Goal: Task Accomplishment & Management: Manage account settings

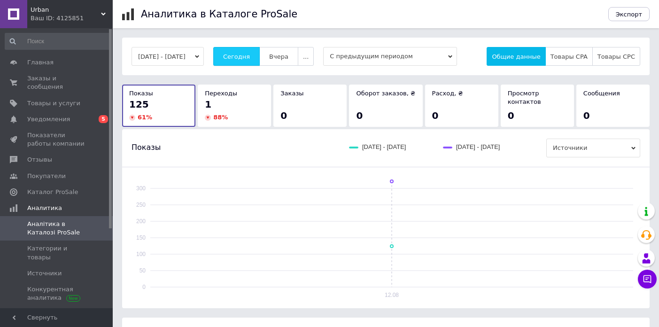
click at [250, 53] on span "Сегодня" at bounding box center [236, 56] width 27 height 7
click at [49, 118] on span "Уведомления" at bounding box center [48, 119] width 43 height 8
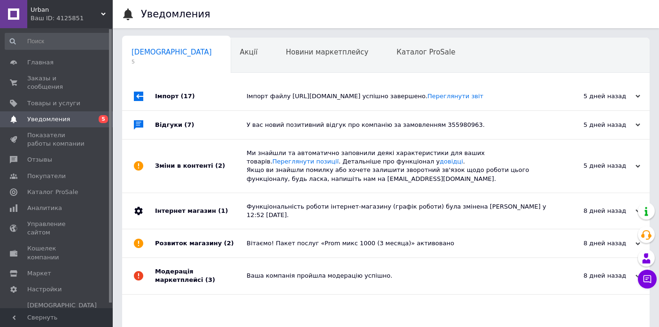
click at [225, 110] on div "Імпорт (17)" at bounding box center [201, 96] width 92 height 28
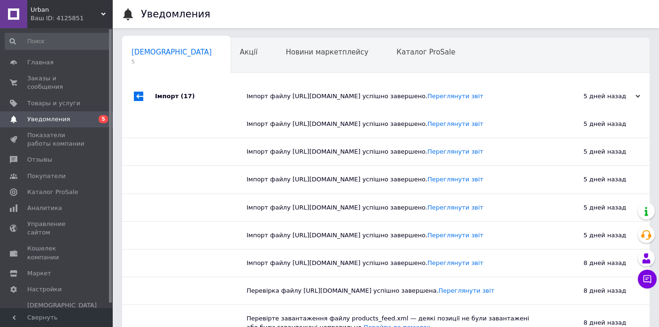
click at [225, 110] on div "Імпорт (17)" at bounding box center [201, 96] width 92 height 28
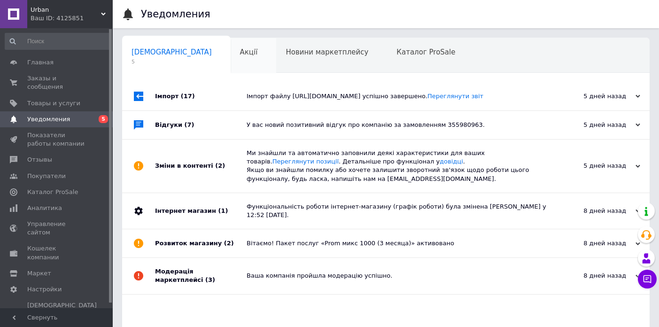
click at [240, 50] on span "Акції" at bounding box center [249, 52] width 18 height 8
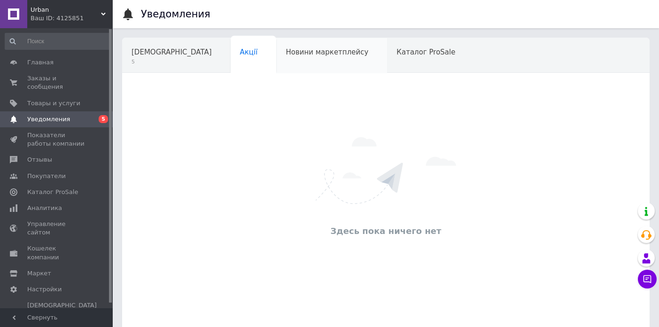
click at [285, 52] on span "Новини маркетплейсу" at bounding box center [326, 52] width 83 height 8
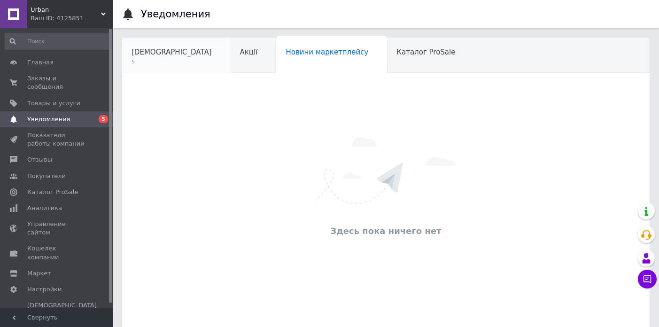
click at [167, 55] on span "[DEMOGRAPHIC_DATA]" at bounding box center [171, 52] width 80 height 8
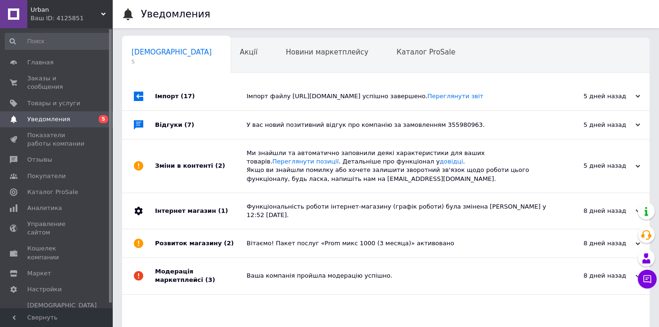
click at [236, 139] on div "Відгуки (7)" at bounding box center [201, 125] width 92 height 28
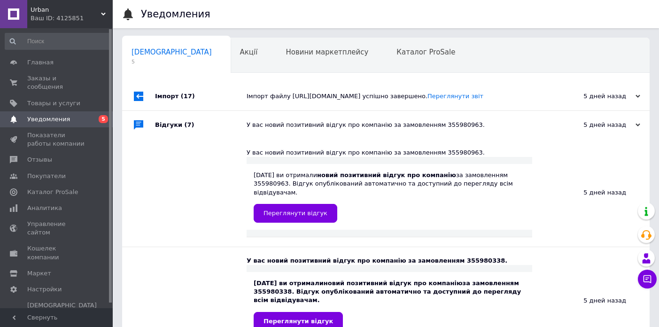
click at [236, 139] on div "Відгуки (7)" at bounding box center [201, 125] width 92 height 28
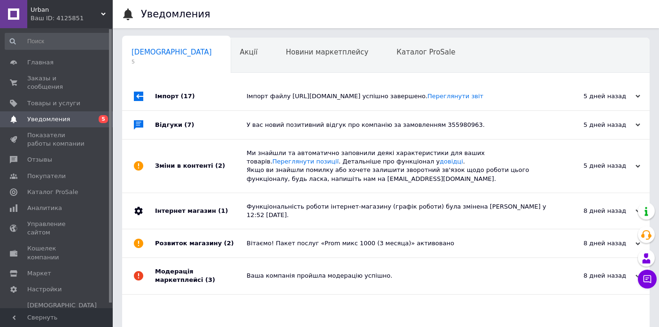
click at [233, 192] on div "Зміни в контенті (2)" at bounding box center [201, 165] width 92 height 53
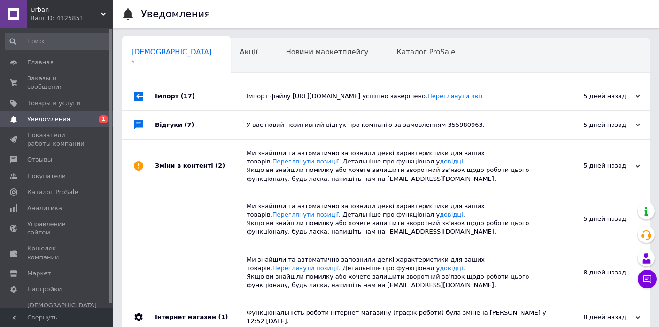
click at [233, 192] on div "Зміни в контенті (2)" at bounding box center [201, 165] width 92 height 53
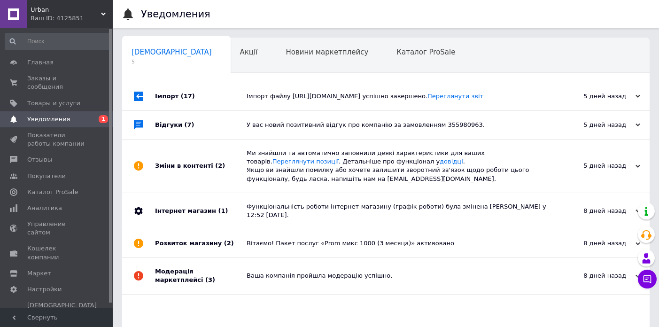
click at [238, 229] on div "Інтернет магазин (1)" at bounding box center [201, 211] width 92 height 36
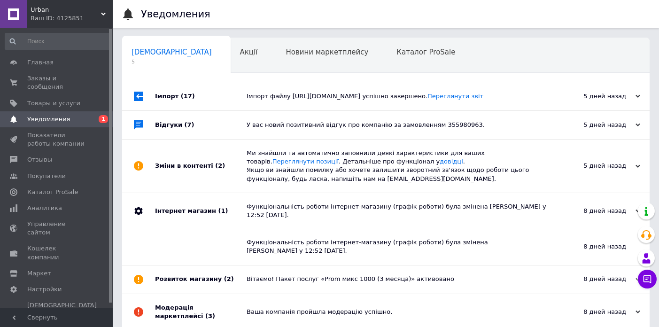
click at [238, 229] on div "Інтернет магазин (1)" at bounding box center [201, 211] width 92 height 36
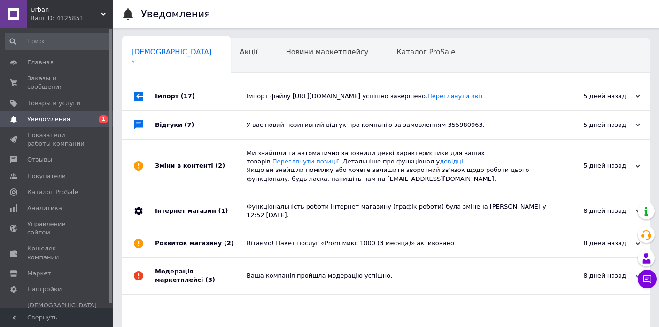
click at [234, 257] on div "Розвиток магазину (2)" at bounding box center [201, 243] width 92 height 28
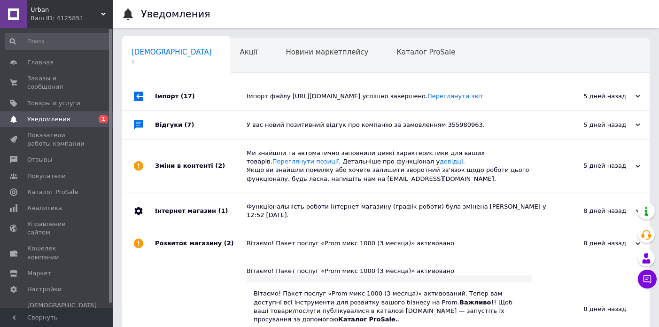
click at [234, 257] on div "Розвиток магазину (2)" at bounding box center [201, 243] width 92 height 28
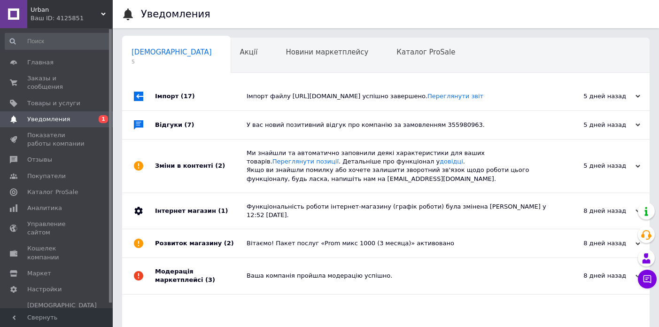
click at [223, 110] on div "Імпорт (17)" at bounding box center [201, 96] width 92 height 28
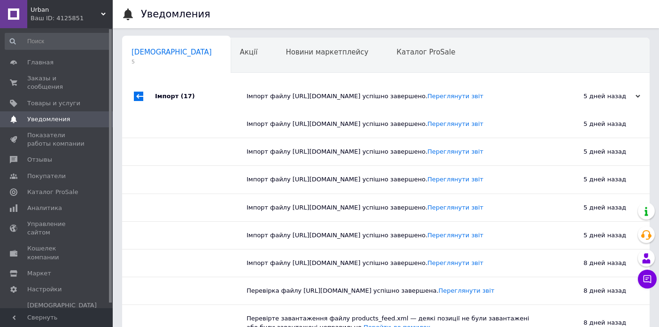
click at [223, 110] on div "Імпорт (17)" at bounding box center [201, 96] width 92 height 28
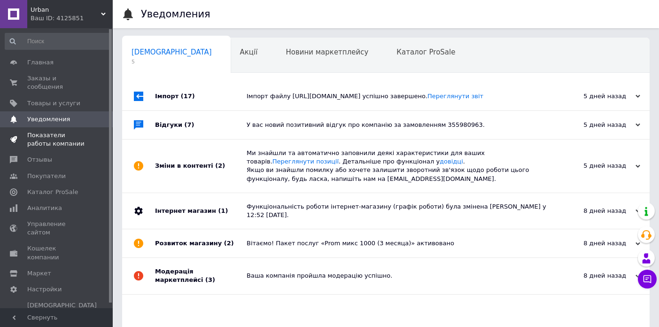
click at [54, 143] on span "Показатели работы компании" at bounding box center [57, 139] width 60 height 17
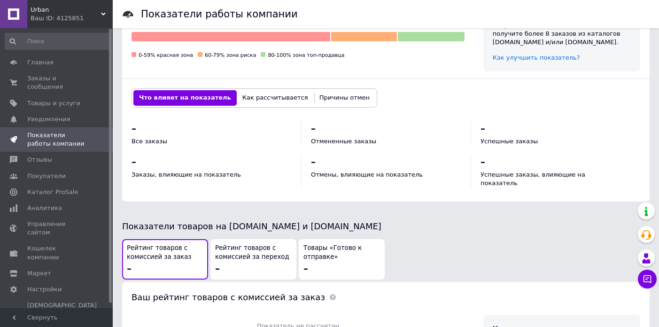
scroll to position [409, 0]
